Goal: Find specific page/section: Find specific page/section

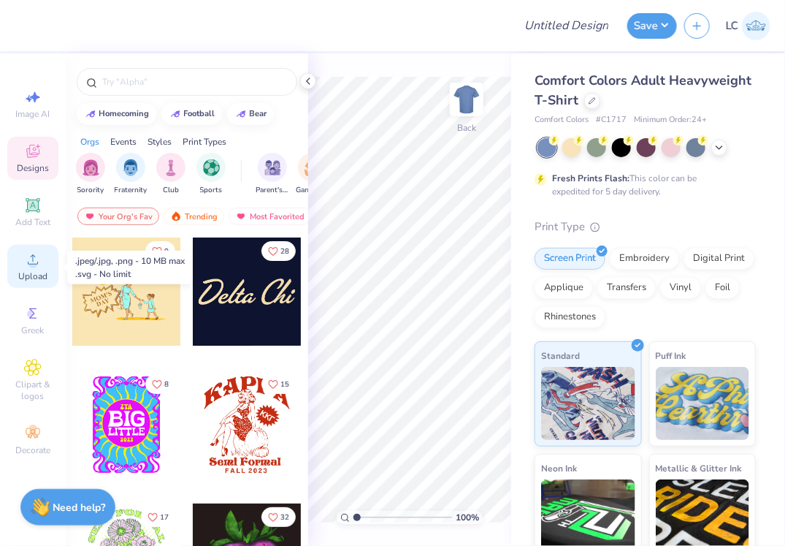
click at [30, 267] on circle at bounding box center [32, 264] width 8 height 8
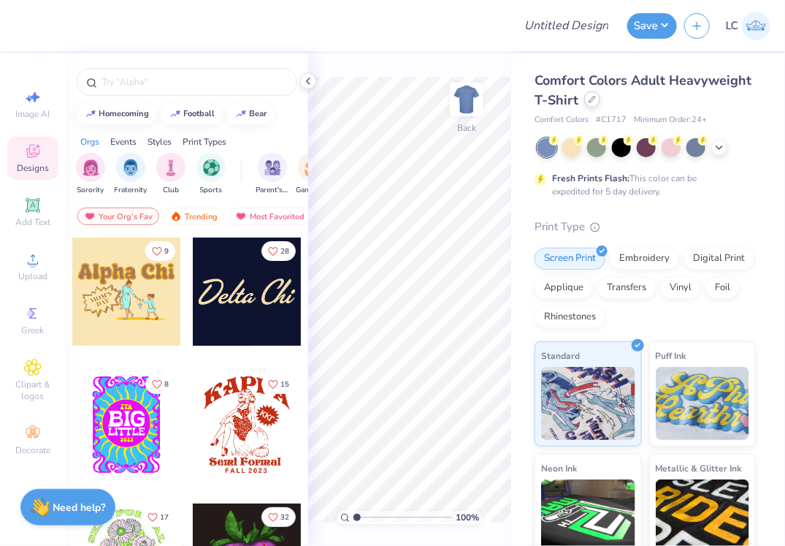
click at [589, 102] on icon at bounding box center [592, 99] width 6 height 6
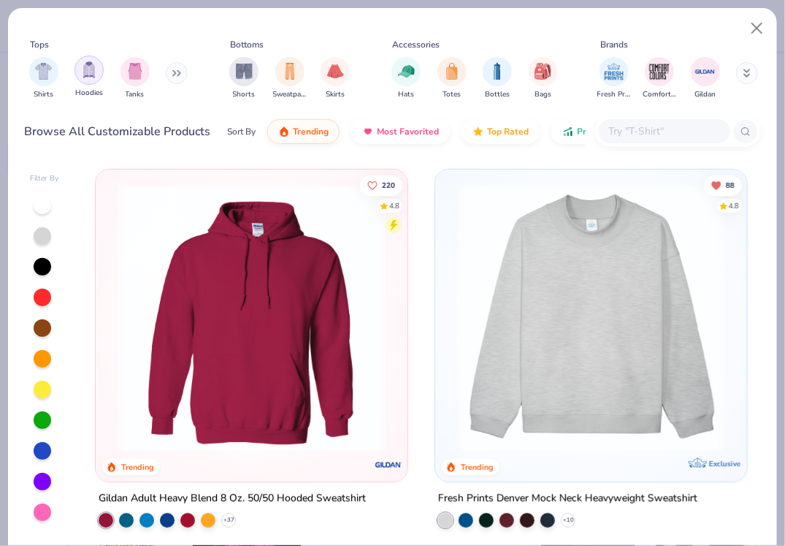
click at [80, 72] on div "filter for Hoodies" at bounding box center [88, 70] width 29 height 29
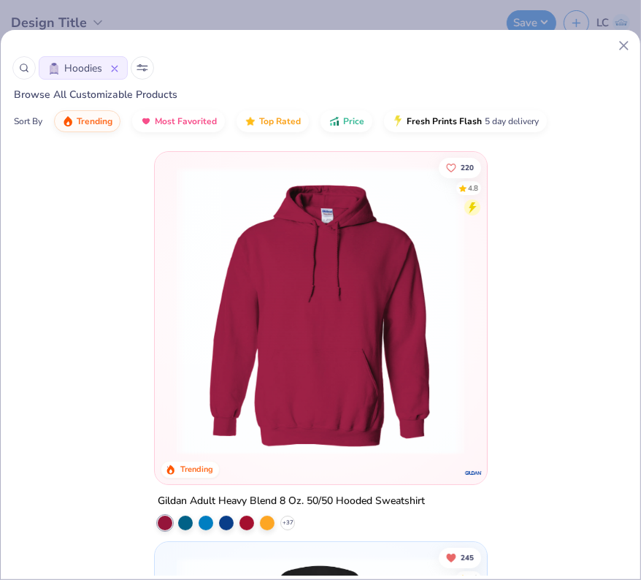
click at [626, 45] on icon at bounding box center [623, 45] width 15 height 15
